Goal: Task Accomplishment & Management: Manage account settings

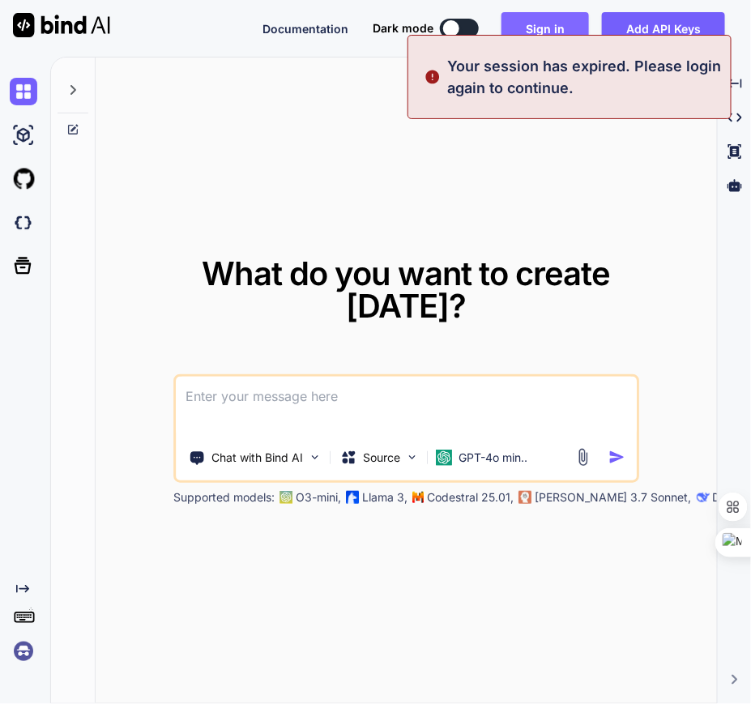
click at [537, 21] on button "Sign in" at bounding box center [546, 28] width 88 height 32
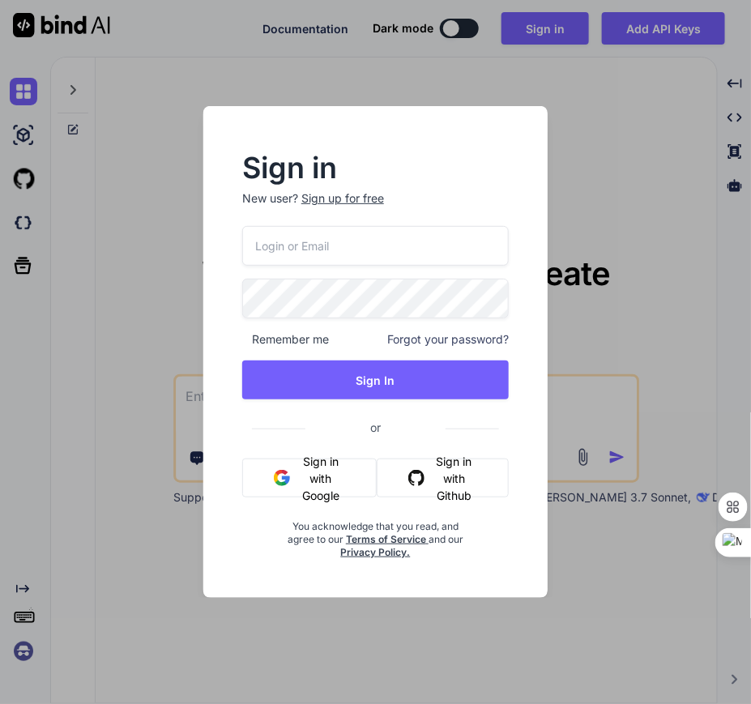
click at [337, 247] on input "email" at bounding box center [375, 246] width 267 height 40
type input "[EMAIL_ADDRESS][DOMAIN_NAME]"
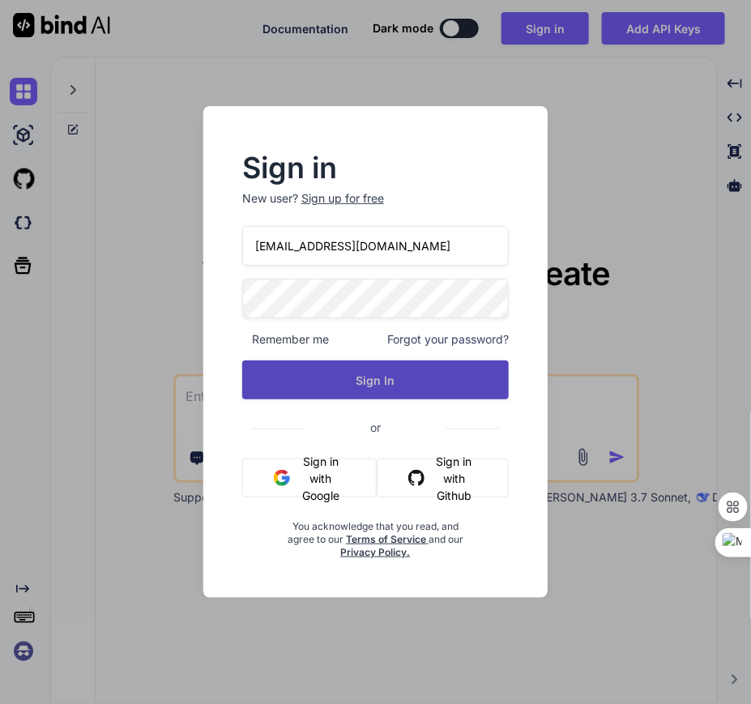
click at [389, 392] on button "Sign In" at bounding box center [375, 380] width 267 height 39
